Goal: Task Accomplishment & Management: Use online tool/utility

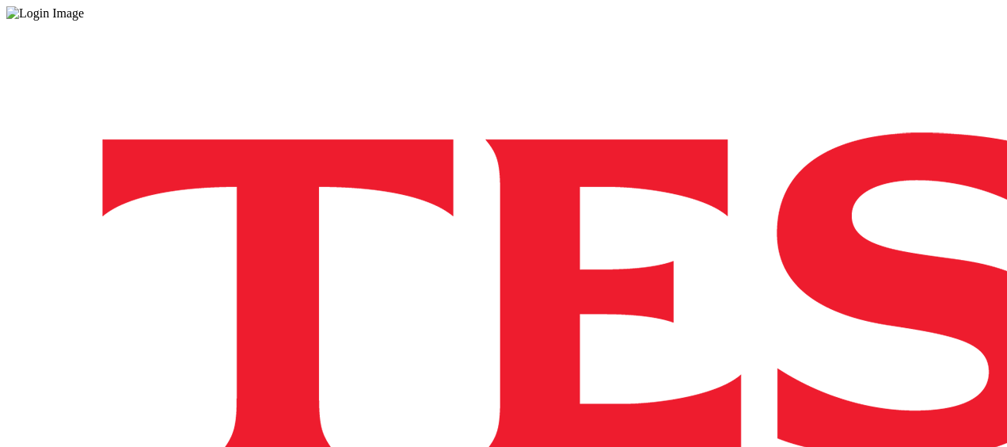
click at [725, 303] on div "Log in to the Spectra’s dashboard using Tesco’s credentials. If you don’t have …" at bounding box center [503, 414] width 995 height 787
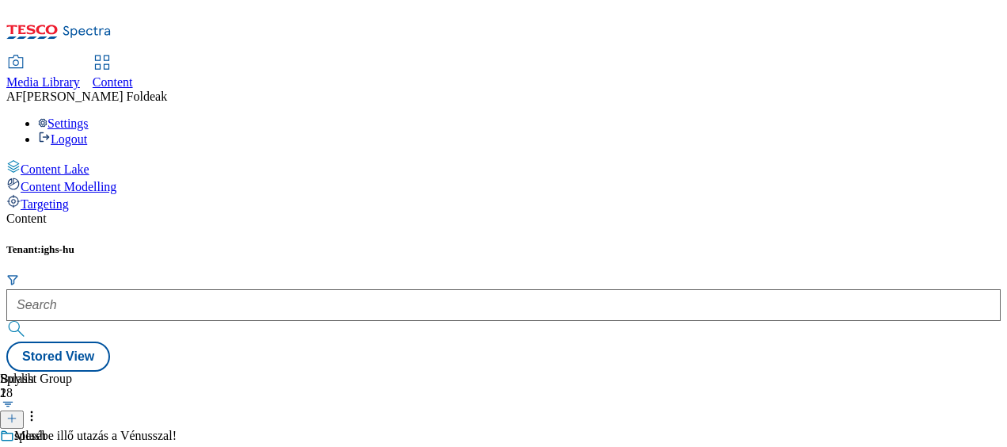
click at [13, 446] on circle at bounding box center [12, 454] width 2 height 2
click at [63, 428] on div "splash" at bounding box center [31, 446] width 63 height 36
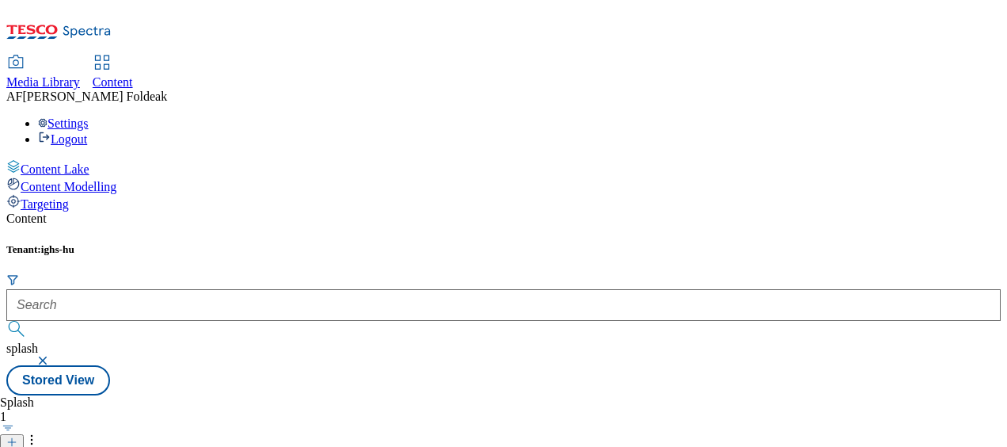
scroll to position [32, 0]
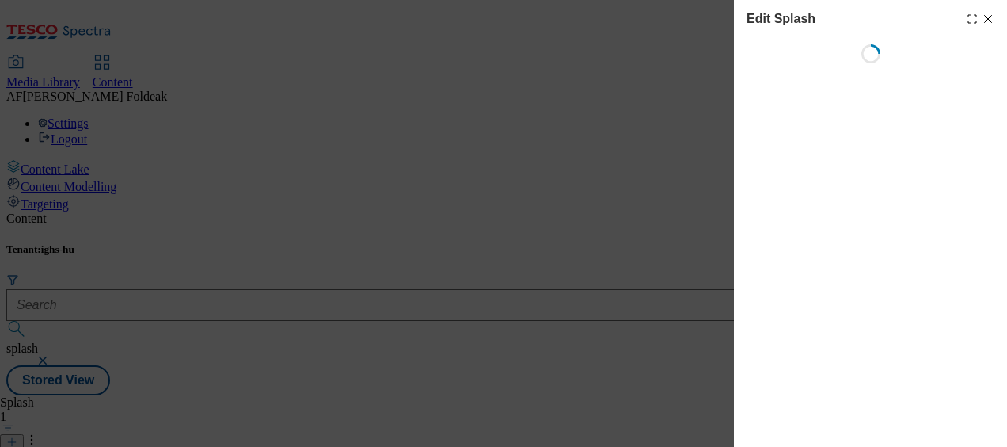
select select "Spring"
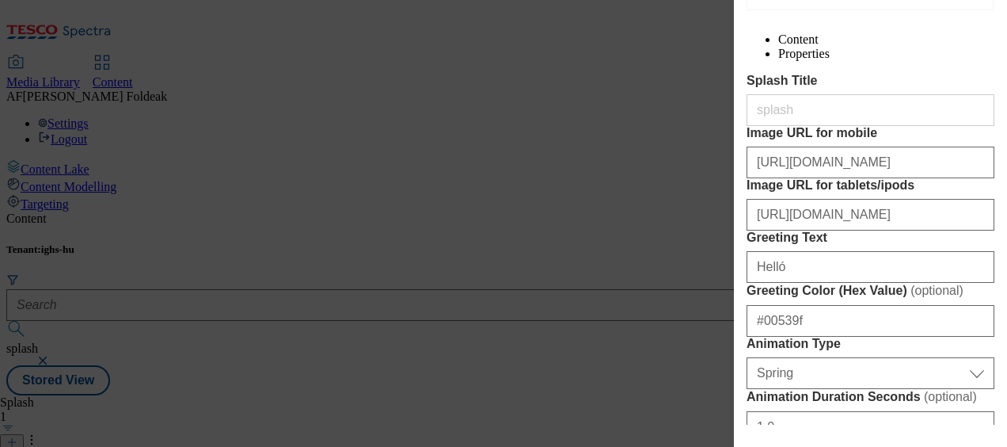
scroll to position [150, 0]
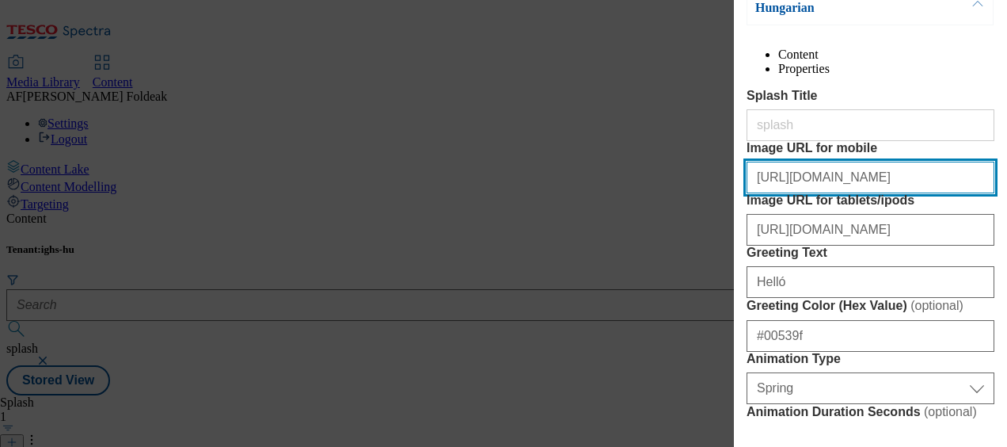
click at [863, 193] on input "https://digitalcontent.api.tesco.com/v2/media/ighs-ce-mktg/eb3efd06-c6c0-43d7-b…" at bounding box center [871, 178] width 248 height 32
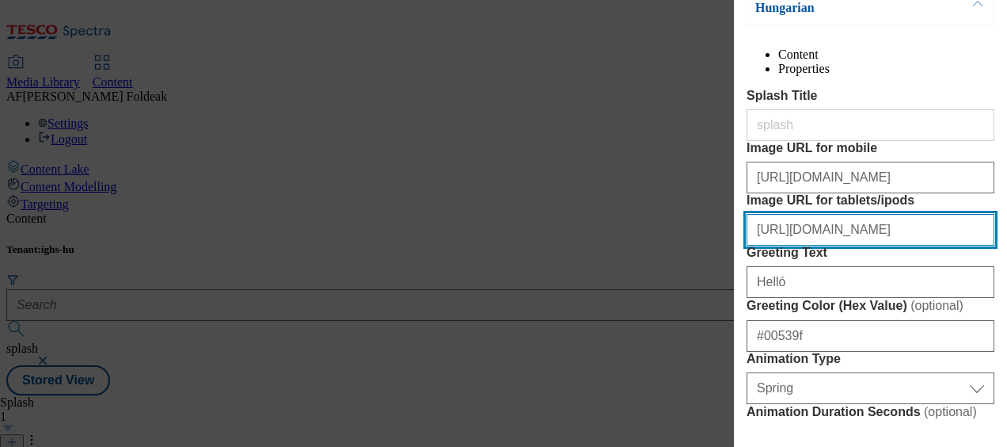
click at [843, 245] on input "https://digitalcontent.api.tesco.com/v2/media/ighs-ce-mktg/ea95e003-252e-42c2-9…" at bounding box center [871, 230] width 248 height 32
